Goal: Task Accomplishment & Management: Complete application form

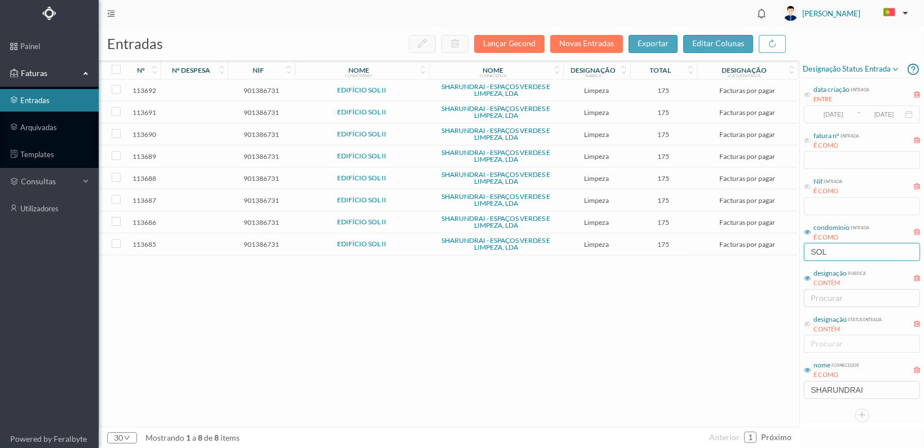
drag, startPoint x: 833, startPoint y: 256, endPoint x: 767, endPoint y: 258, distance: 66.0
click at [767, 258] on div "entradas Lançar Gecond Novas Entradas exportar editar colunas nº nº despesa nif…" at bounding box center [512, 237] width 826 height 421
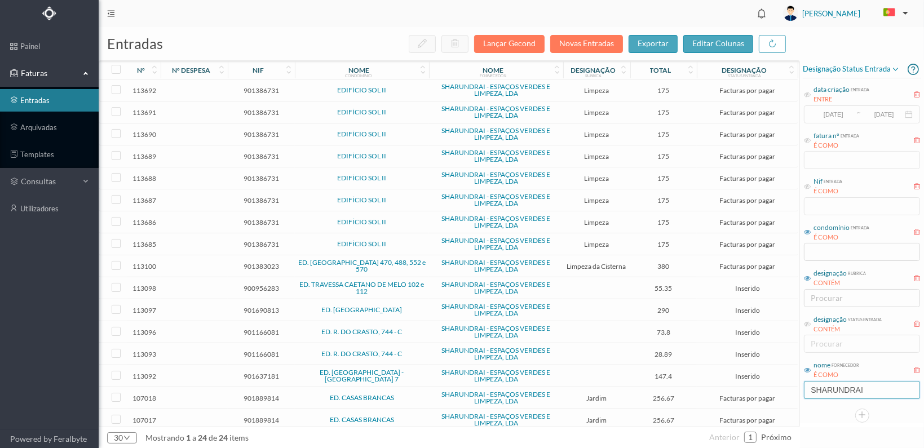
drag, startPoint x: 871, startPoint y: 393, endPoint x: 847, endPoint y: 392, distance: 24.3
click at [770, 392] on div "entradas Lançar Gecond Novas Entradas exportar editar colunas nº nº despesa nif…" at bounding box center [512, 237] width 826 height 421
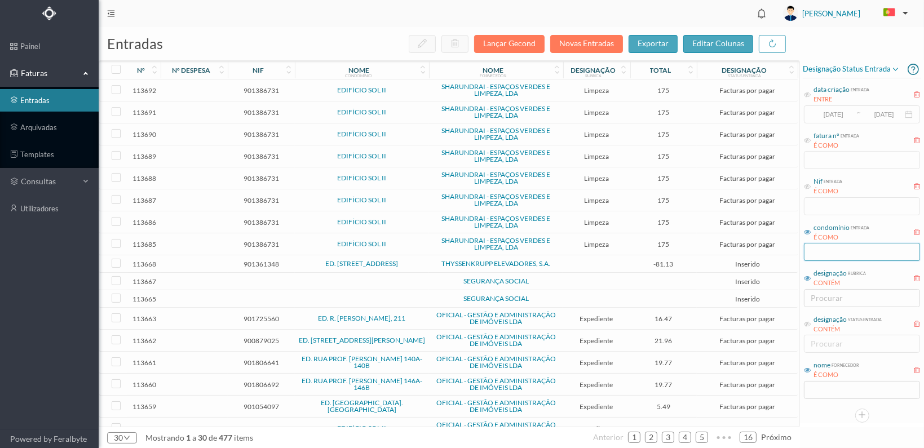
click at [812, 248] on input "text" at bounding box center [862, 252] width 116 height 18
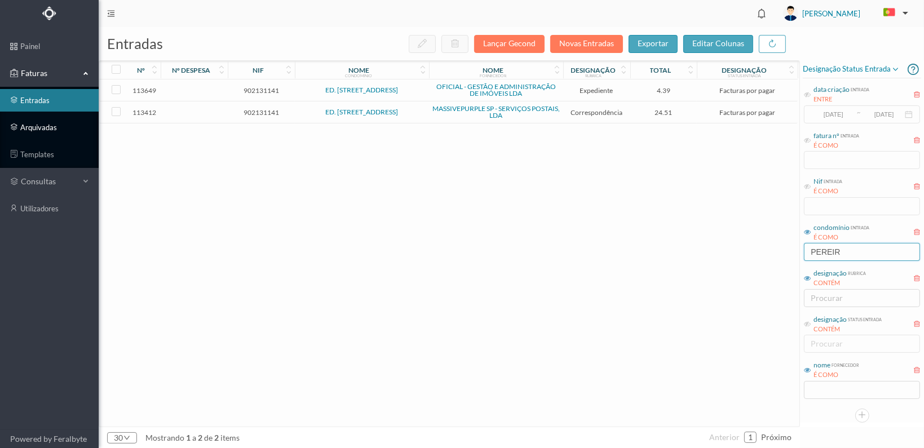
type input "PEREIR"
click at [19, 125] on link "arquivadas" at bounding box center [49, 127] width 99 height 23
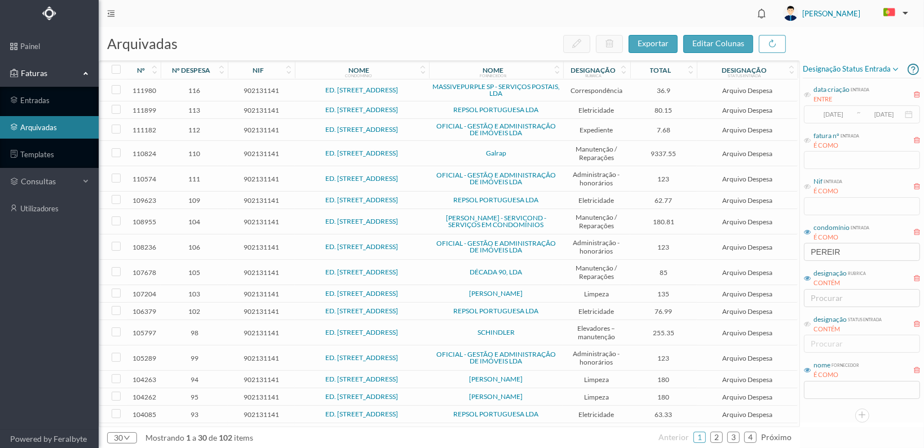
scroll to position [266, 0]
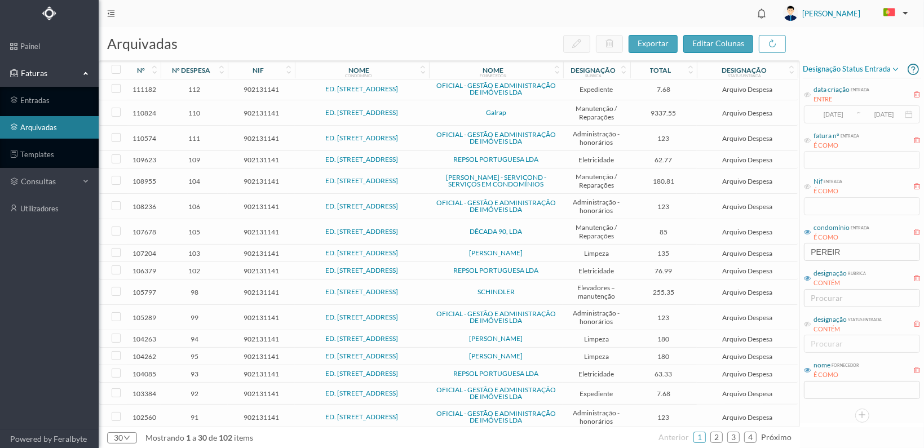
click at [250, 353] on span "902131141" at bounding box center [261, 357] width 61 height 8
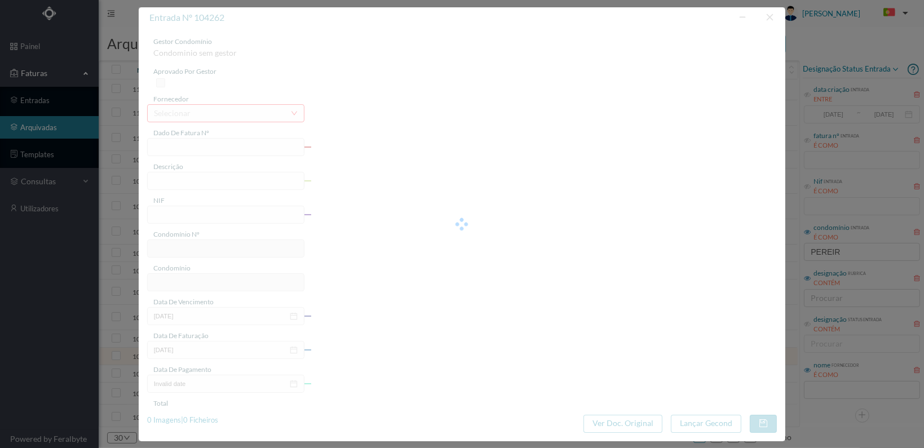
type input "FT ATSIRE01FT/13"
type input "Limpeza [DATE]"
type input "902131141"
type input "[DATE]"
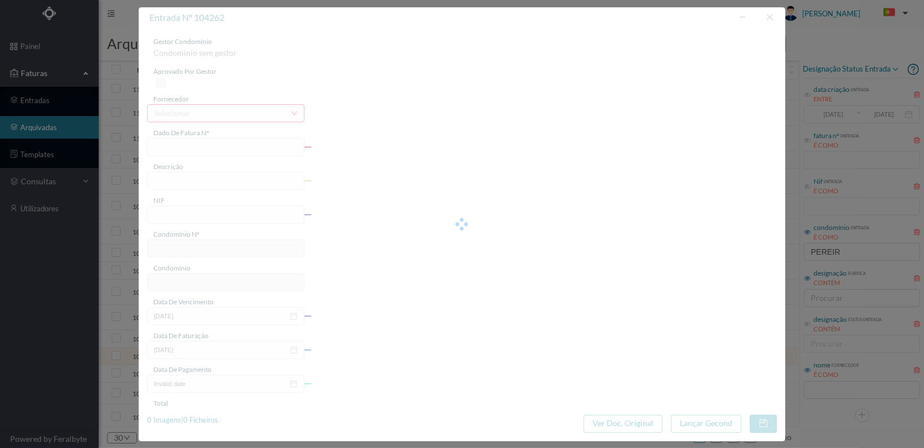
type input "[DATE]"
type input "180.00"
type input "763"
type input "ED. [STREET_ADDRESS]"
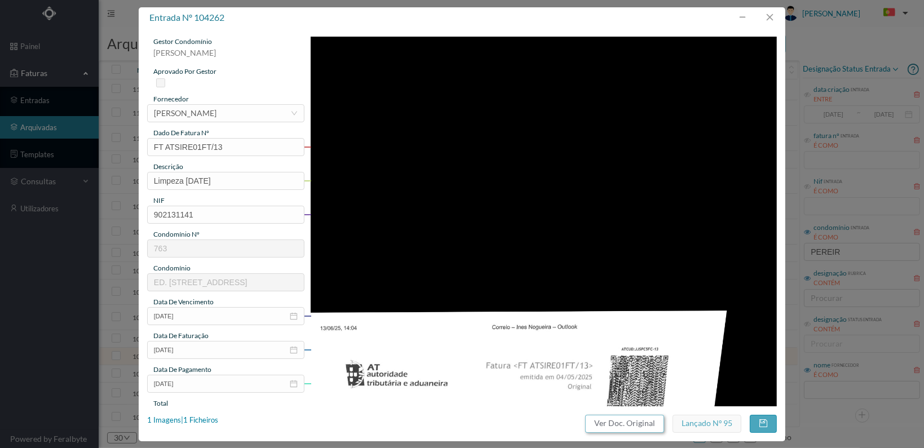
click at [631, 427] on button "Ver Doc. Original" at bounding box center [624, 424] width 79 height 18
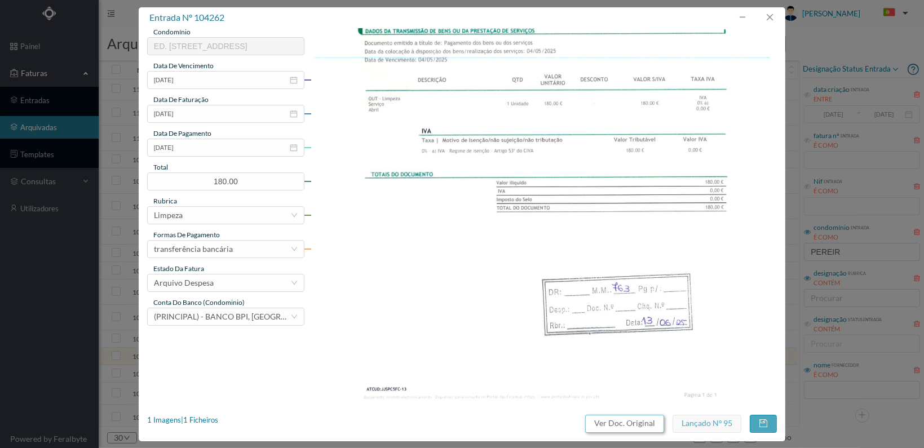
scroll to position [182, 0]
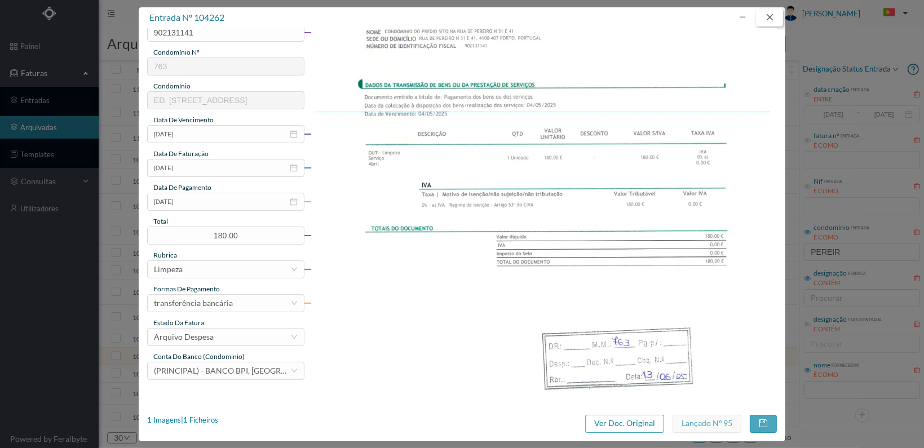
click at [768, 12] on button "button" at bounding box center [769, 17] width 27 height 18
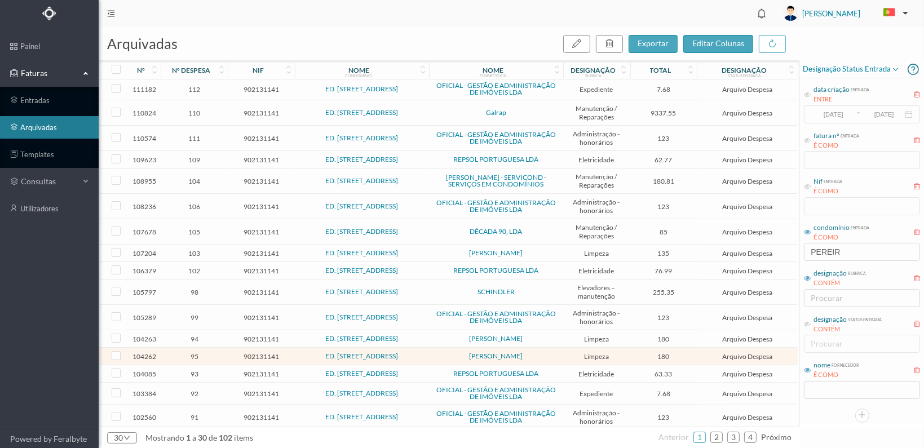
click at [213, 249] on span "103" at bounding box center [194, 253] width 61 height 8
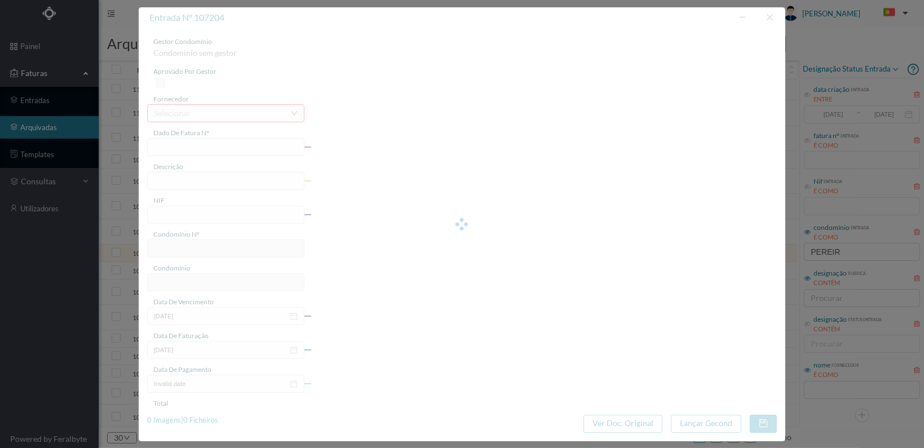
type input "FT ATSIRE01FT/20"
type input "Limpeza [DATE]"
type input "902131141"
type input "[DATE]"
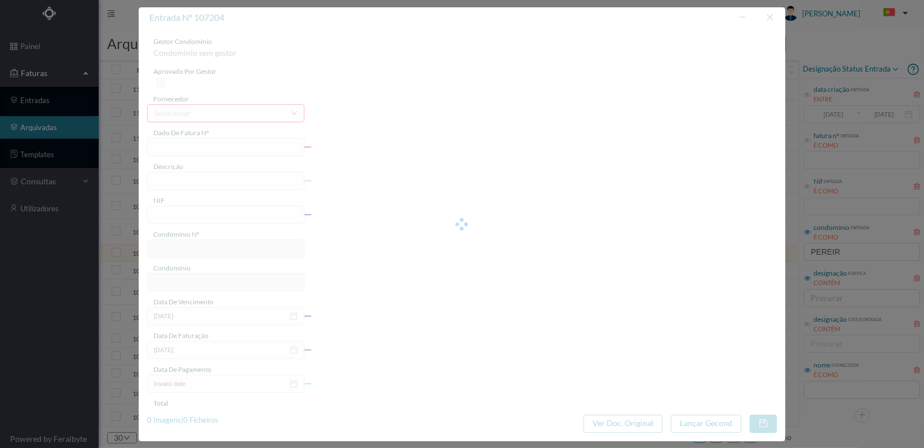
type input "[DATE]"
type input "135.00"
type input "763"
type input "ED. [STREET_ADDRESS]"
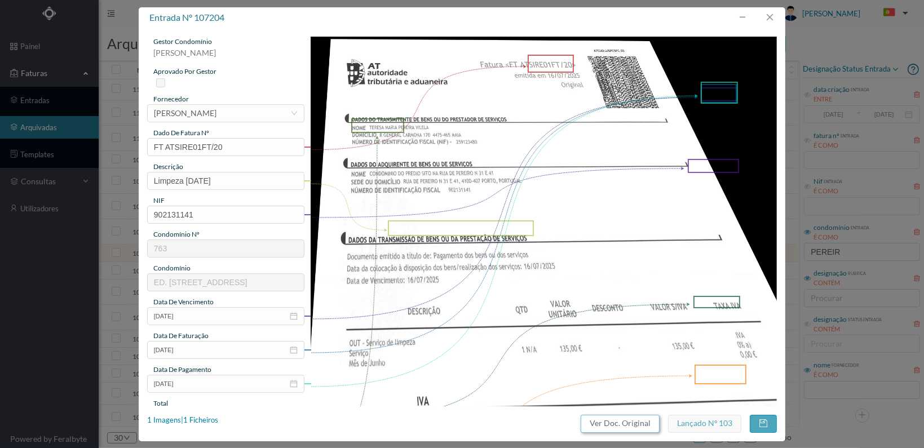
click at [627, 424] on button "Ver Doc. Original" at bounding box center [620, 424] width 79 height 18
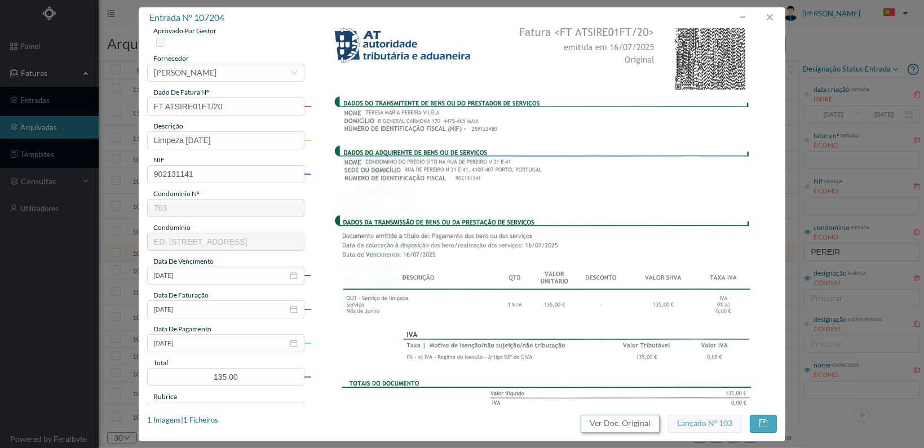
scroll to position [0, 0]
